Goal: Information Seeking & Learning: Learn about a topic

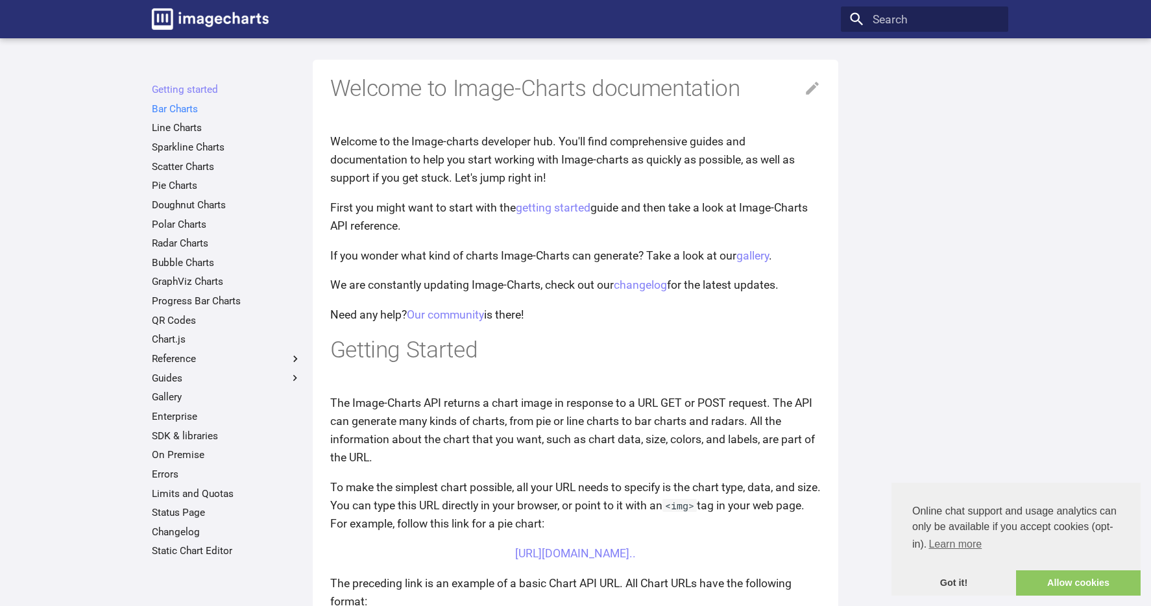
click at [186, 108] on link "Bar Charts" at bounding box center [227, 108] width 150 height 13
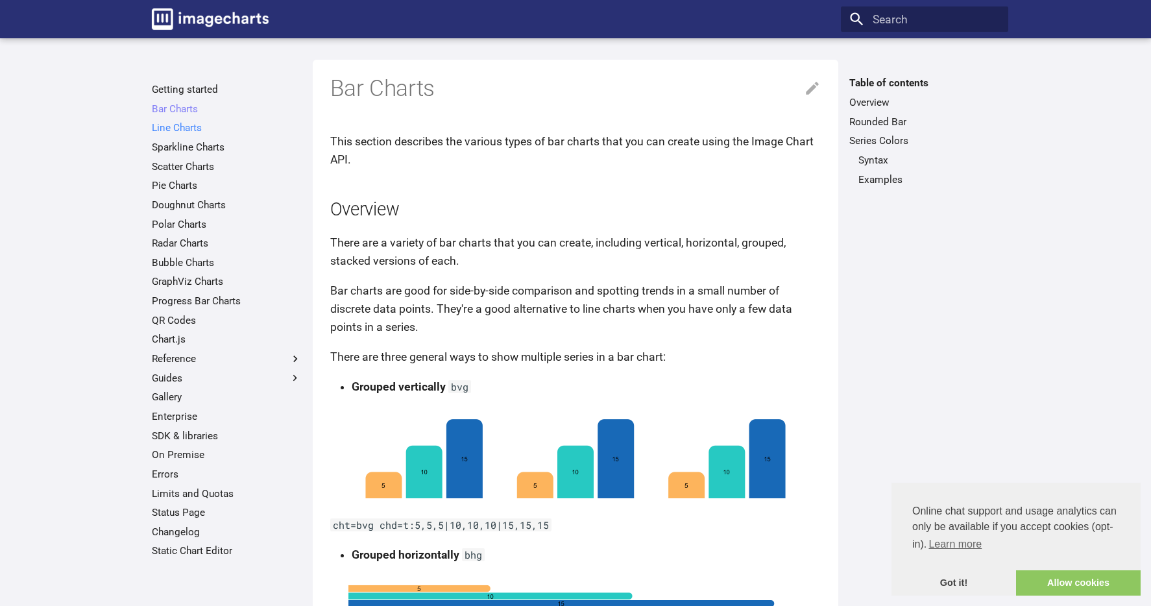
click at [179, 127] on link "Line Charts" at bounding box center [227, 127] width 150 height 13
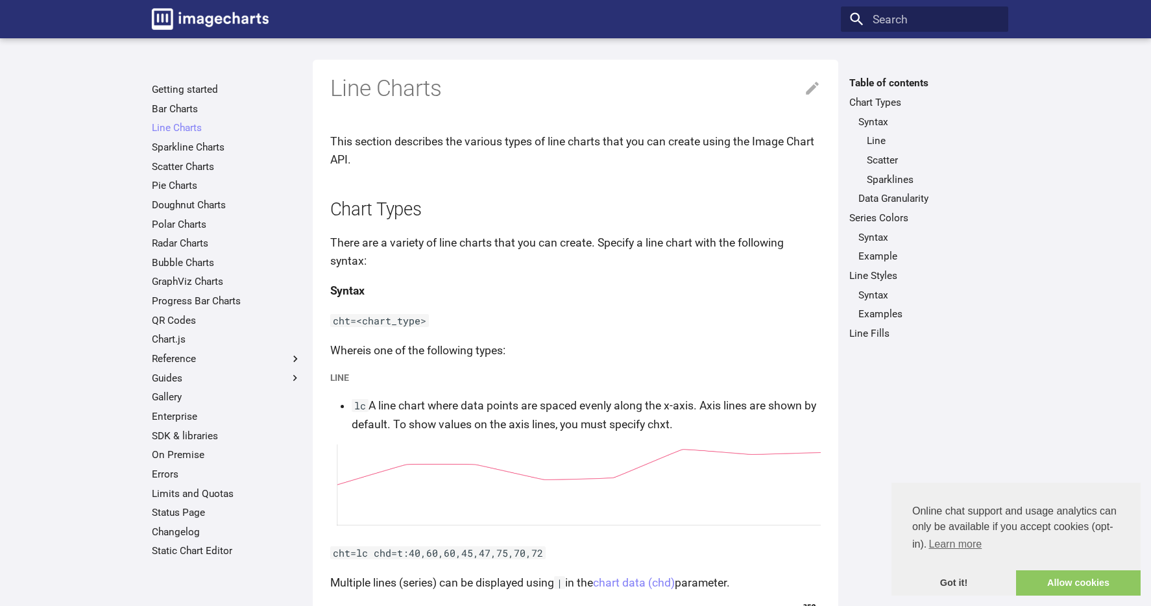
click at [180, 158] on ul "Getting started Bar Charts Line Charts Line Charts Table of contents Chart Type…" at bounding box center [226, 320] width 167 height 474
click at [179, 169] on link "Scatter Charts" at bounding box center [227, 166] width 150 height 13
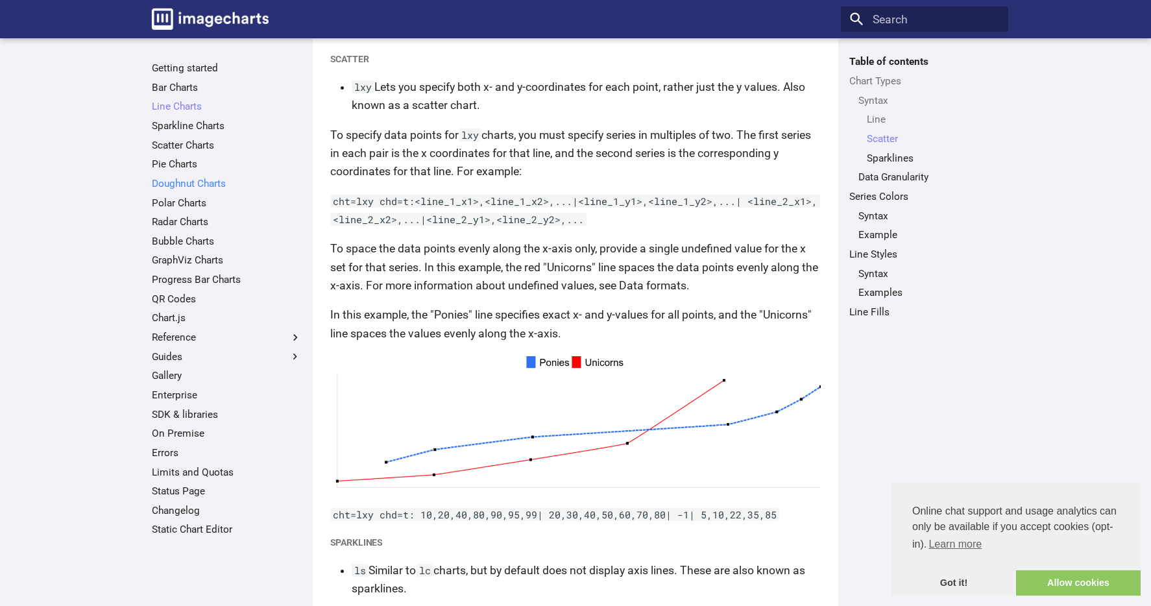
click at [178, 179] on link "Doughnut Charts" at bounding box center [227, 183] width 150 height 13
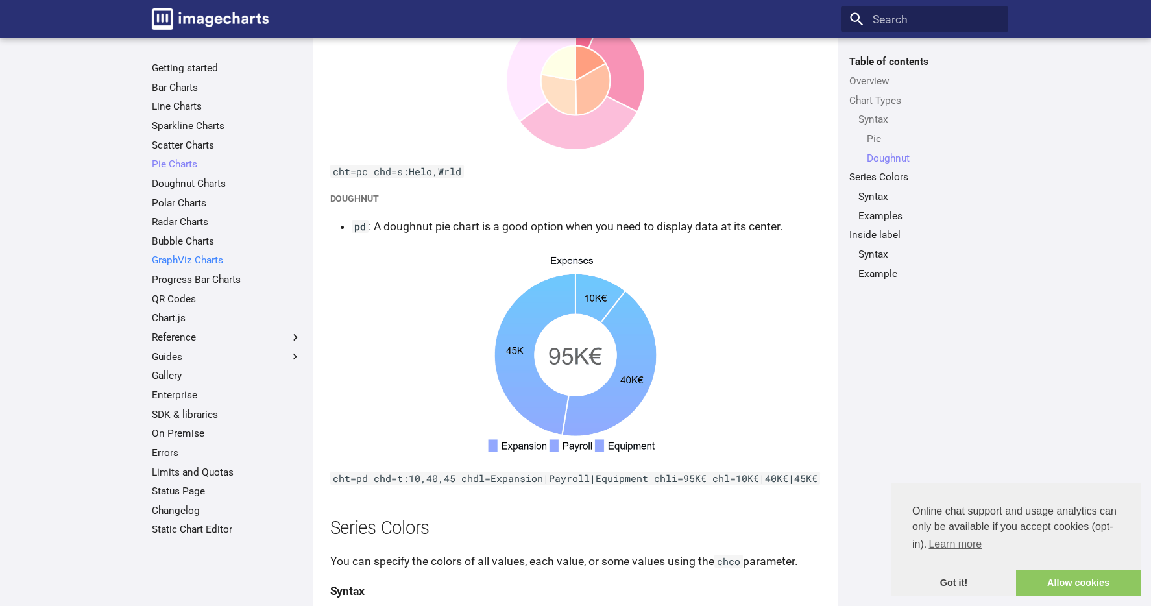
scroll to position [1857, 0]
